Goal: Information Seeking & Learning: Learn about a topic

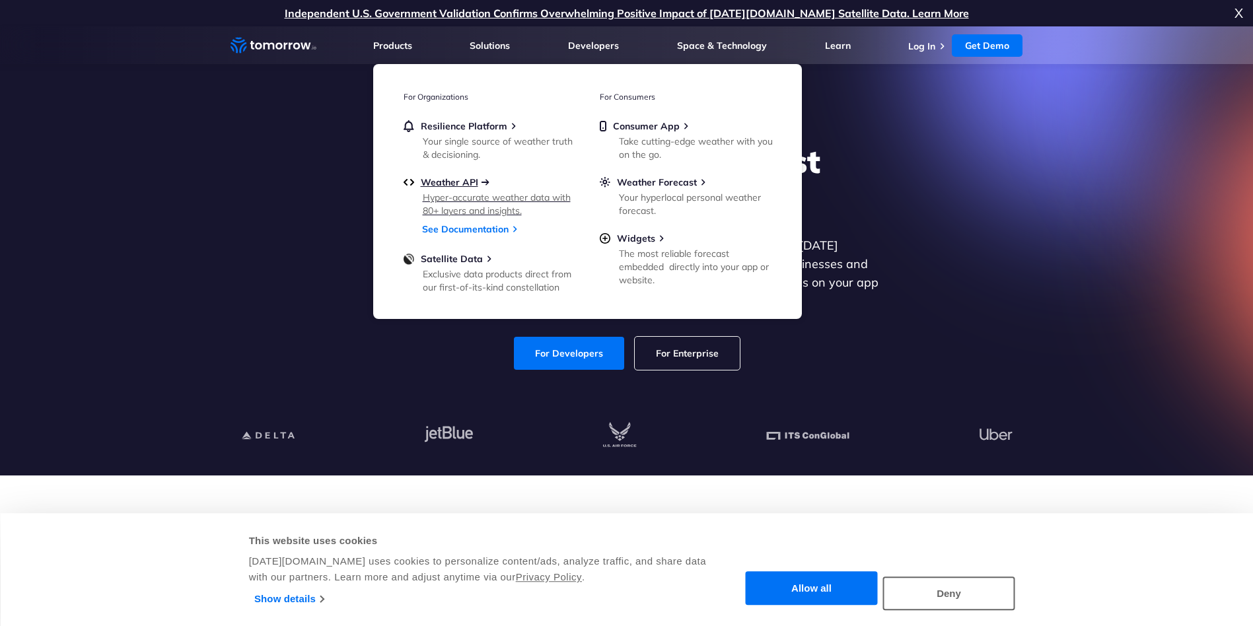
click at [475, 184] on span "Weather API" at bounding box center [449, 182] width 57 height 12
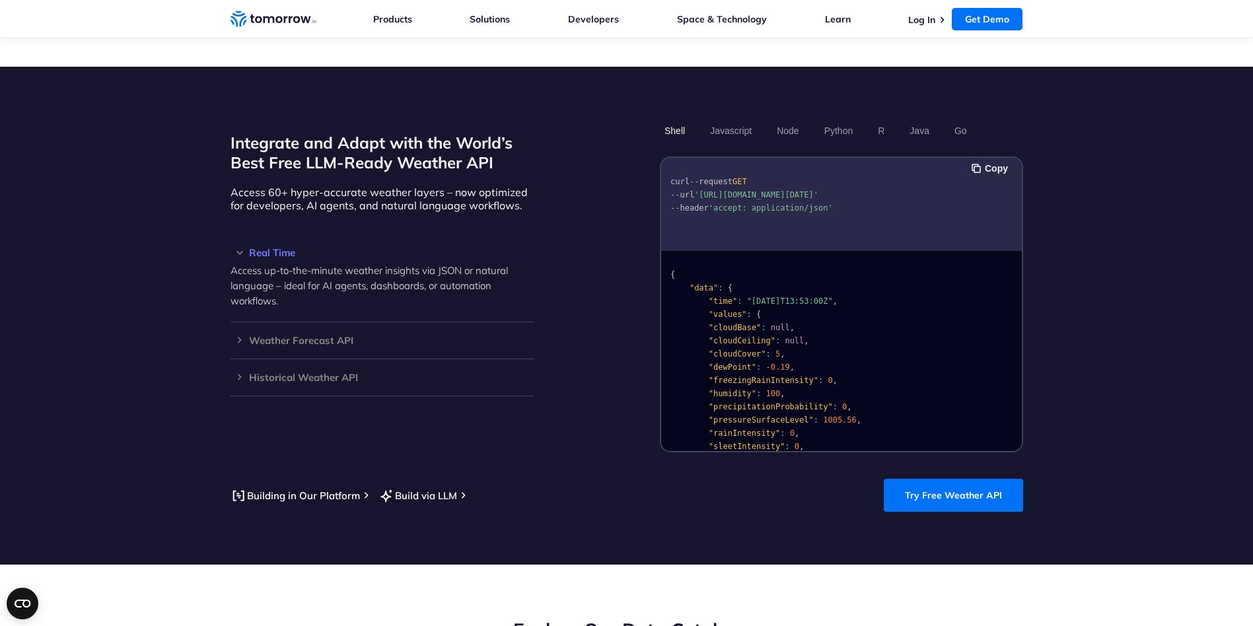
scroll to position [1058, 0]
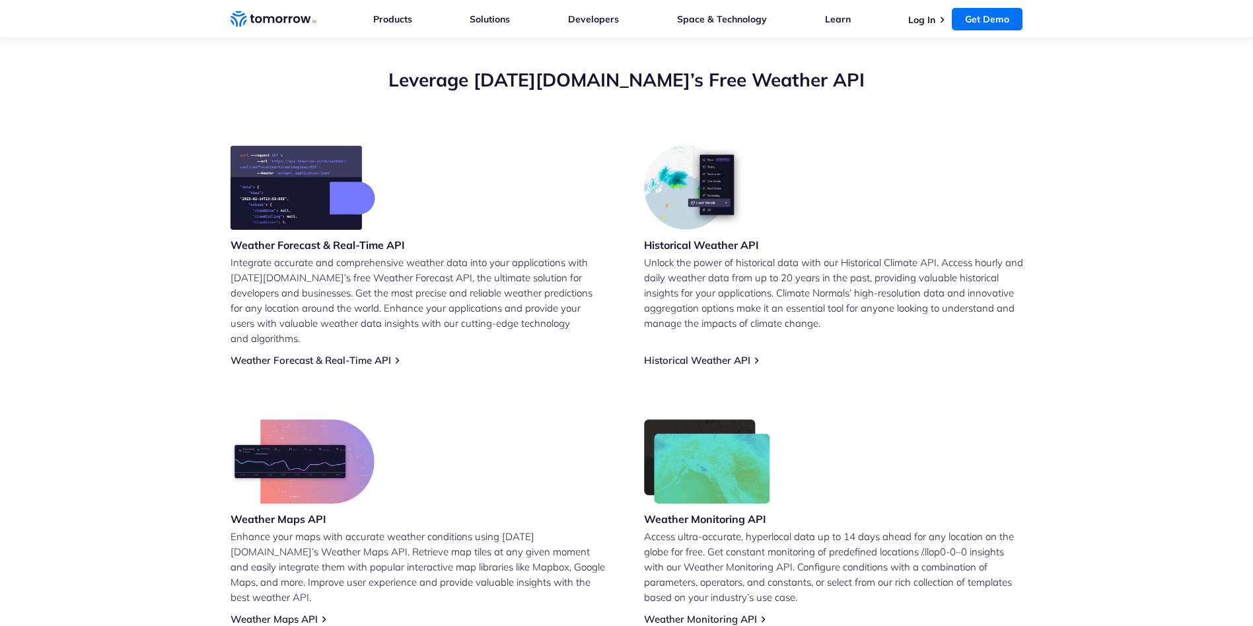
scroll to position [463, 0]
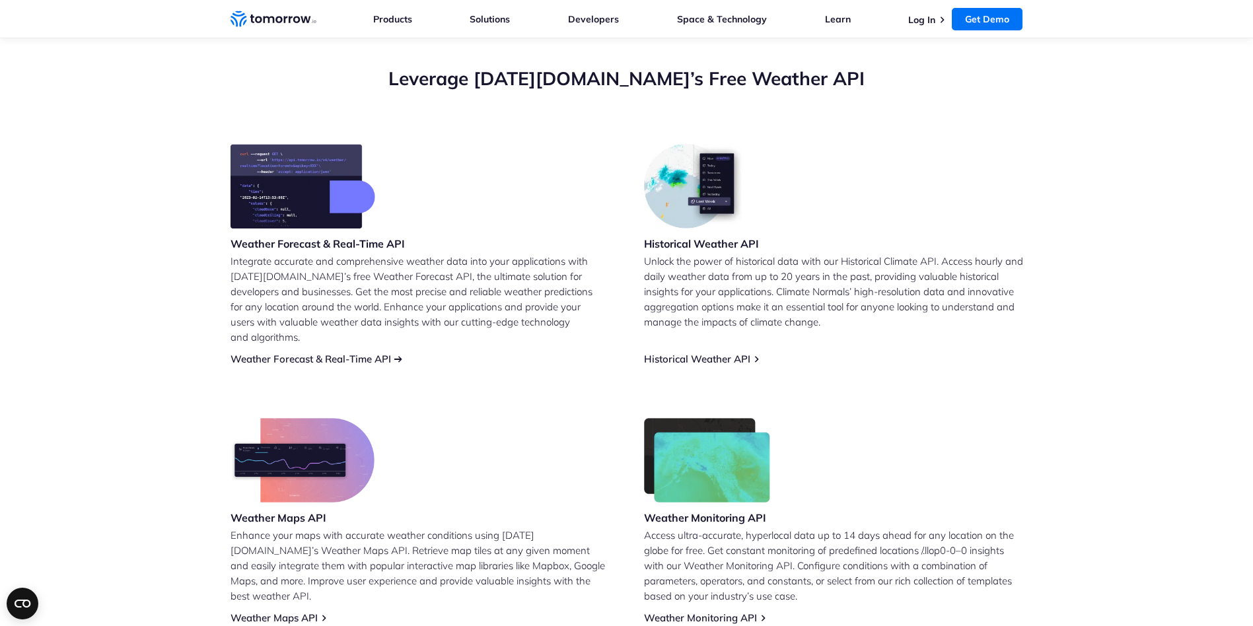
click at [375, 353] on link "Weather Forecast & Real-Time API" at bounding box center [311, 359] width 161 height 13
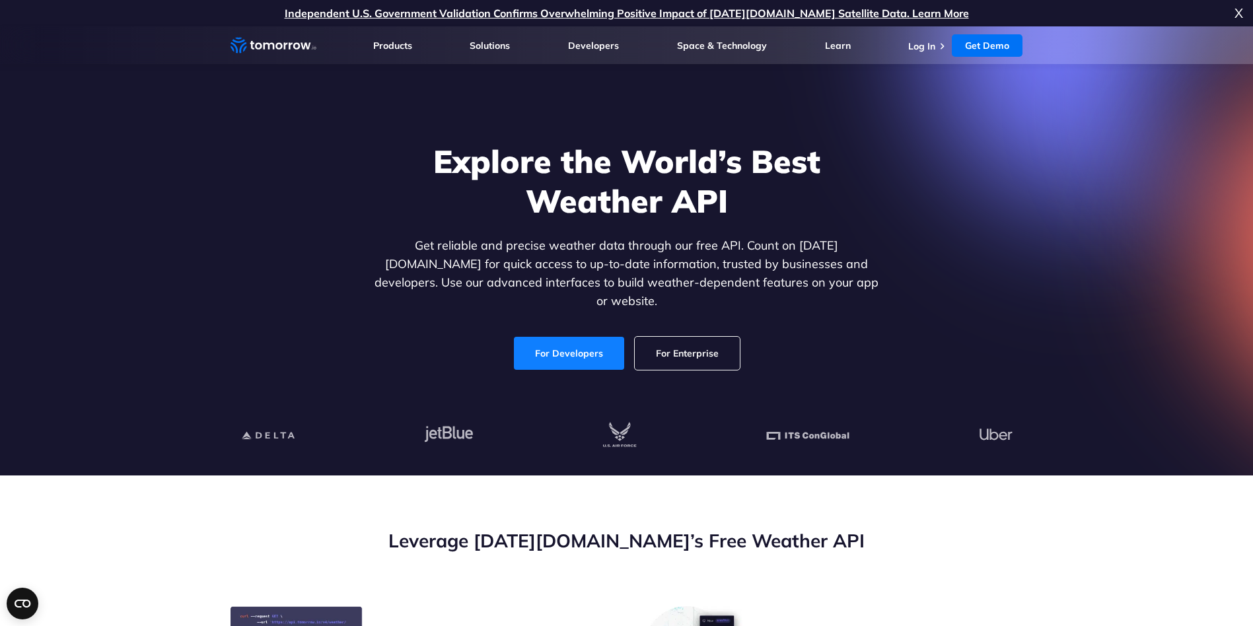
click at [569, 337] on link "For Developers" at bounding box center [569, 353] width 110 height 33
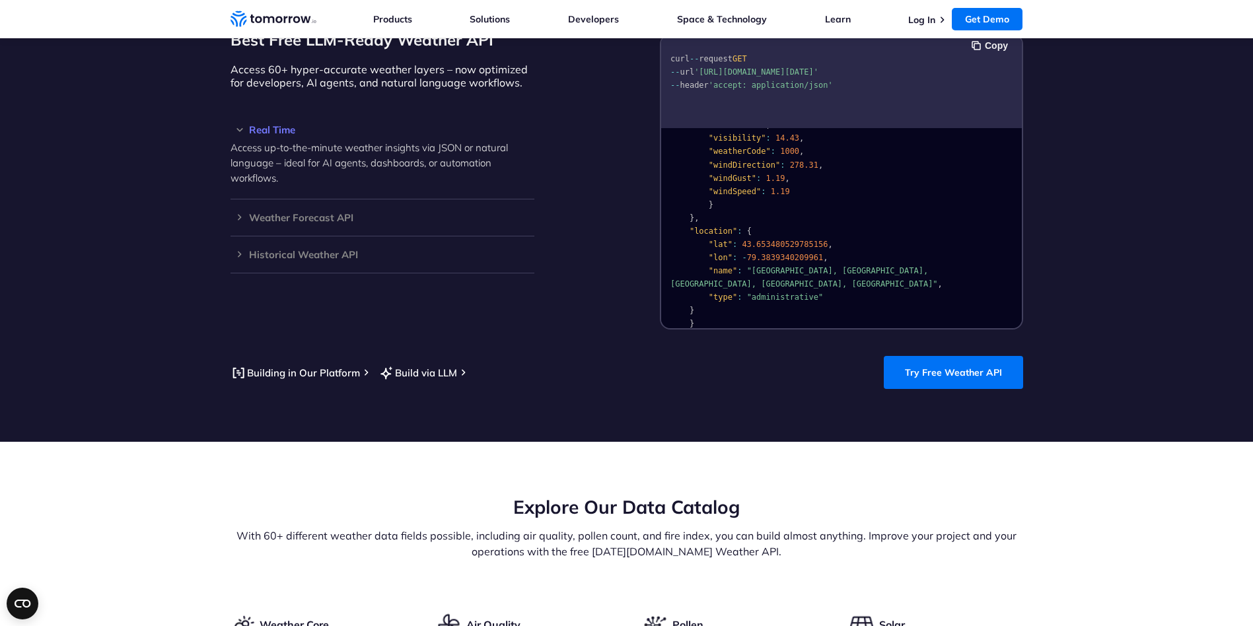
scroll to position [1454, 0]
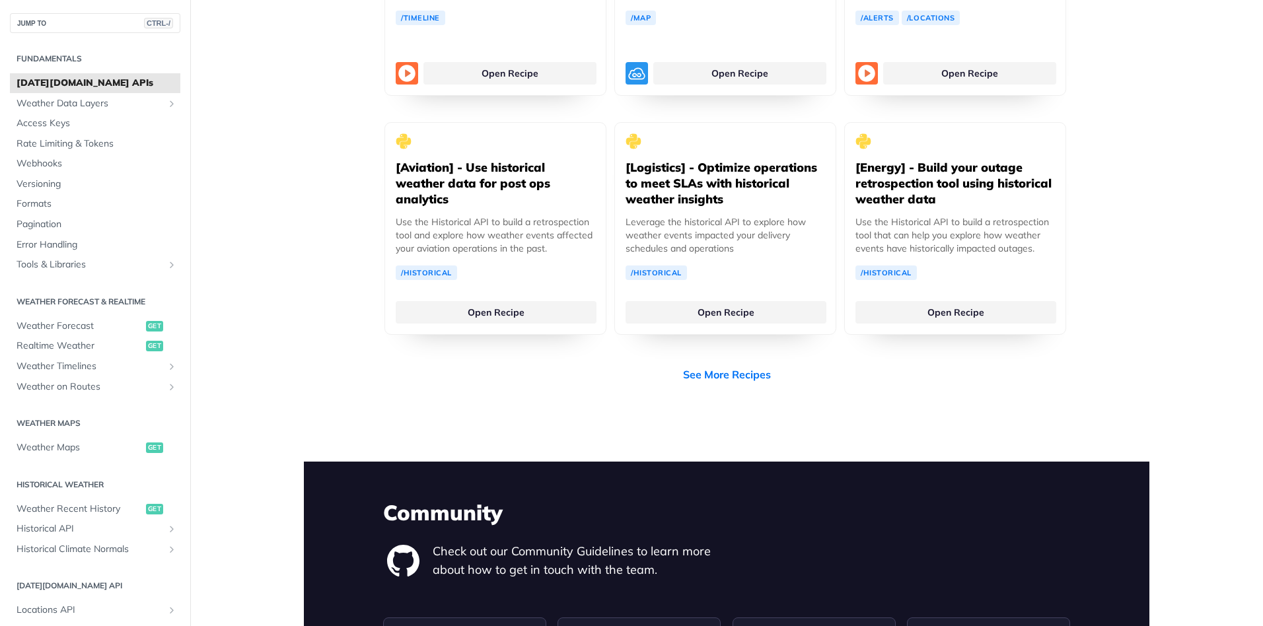
scroll to position [3039, 0]
